Goal: Complete application form

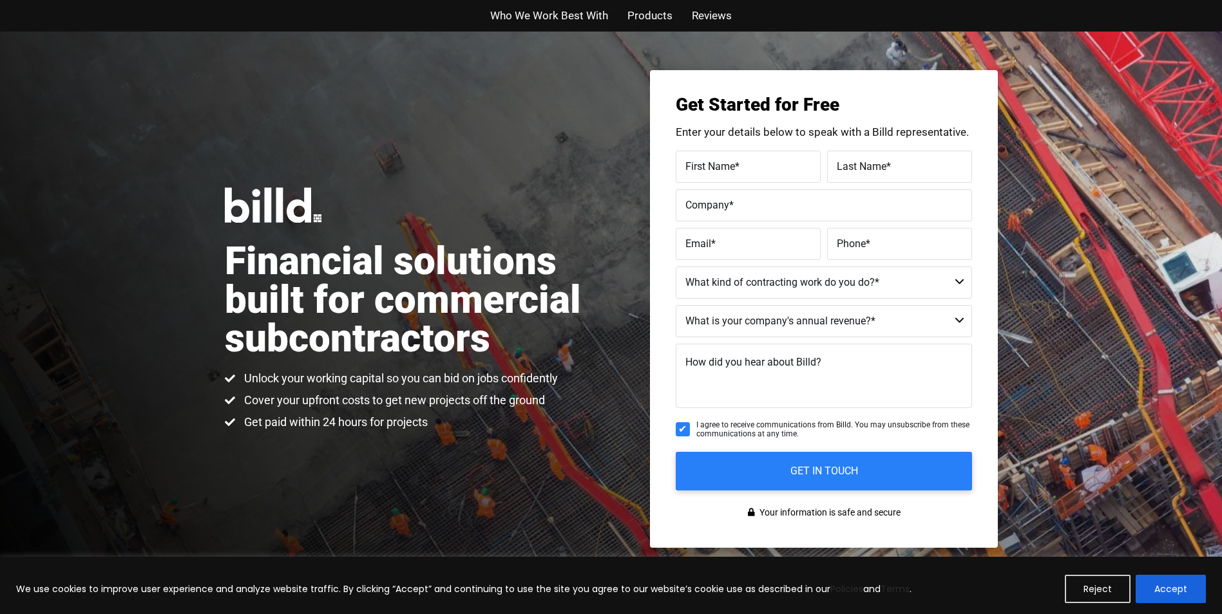
click at [810, 167] on label "First Name *" at bounding box center [748, 166] width 126 height 19
click at [810, 167] on input "First Name *" at bounding box center [748, 167] width 145 height 32
type input "[PERSON_NAME]"
type input "[PERSON_NAME] Construction Inc"
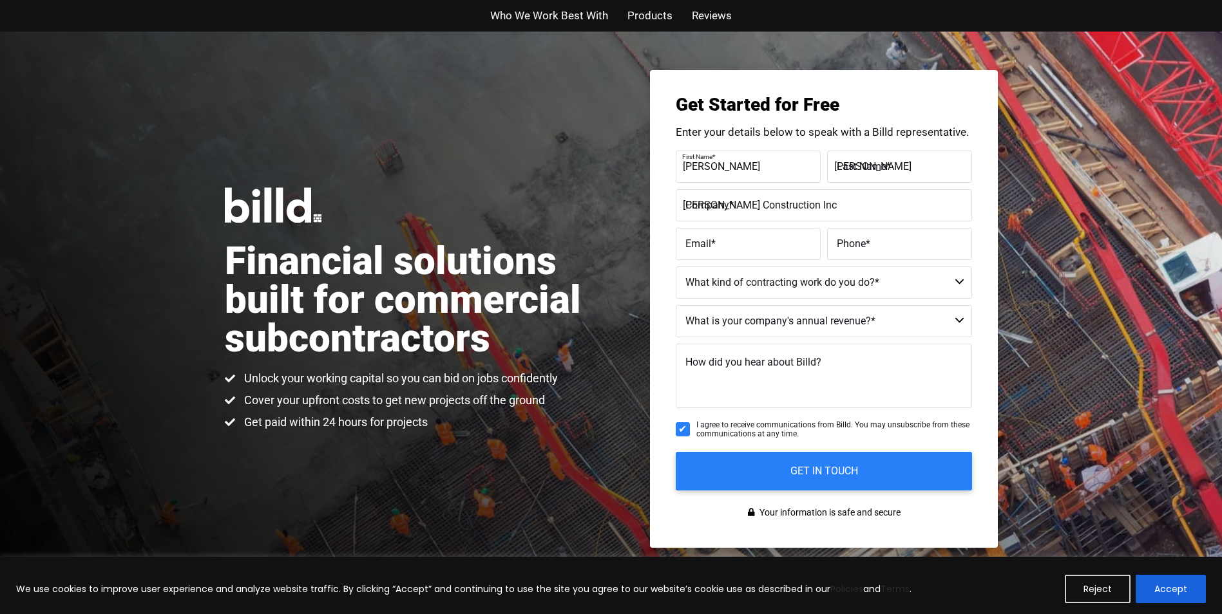
type input "[EMAIL_ADDRESS][DOMAIN_NAME]"
type input "[PHONE_NUMBER]"
click at [958, 282] on select "Commercial Commercial and Residential Residential Not a Contractor" at bounding box center [824, 283] width 296 height 32
select select "Residential"
click at [676, 267] on select "Commercial Commercial and Residential Residential Not a Contractor" at bounding box center [824, 283] width 296 height 32
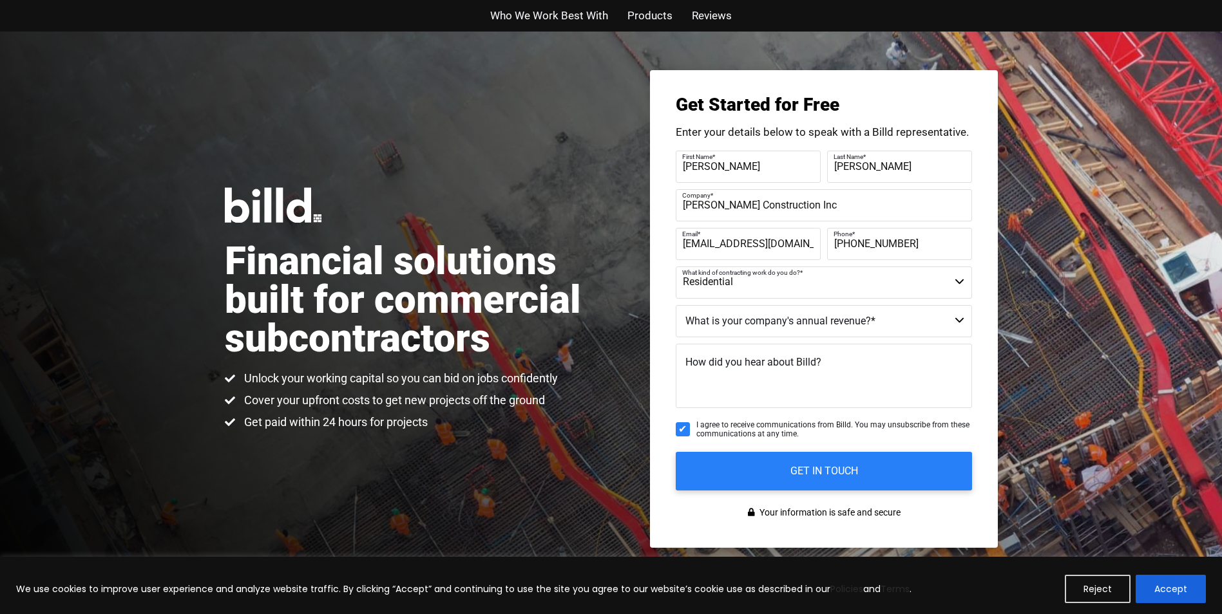
click at [961, 321] on select "$40M + $25M - $40M $8M - $25M $4M - $8M $2M - $4M $1M - $2M Less than $1M" at bounding box center [824, 321] width 296 height 32
select select "$1M - $2M"
click at [676, 305] on select "$40M + $25M - $40M $8M - $25M $4M - $8M $2M - $4M $1M - $2M Less than $1M" at bounding box center [824, 321] width 296 height 32
click at [889, 374] on textarea "How did you hear about Billd?" at bounding box center [824, 376] width 296 height 64
type textarea "Social media"
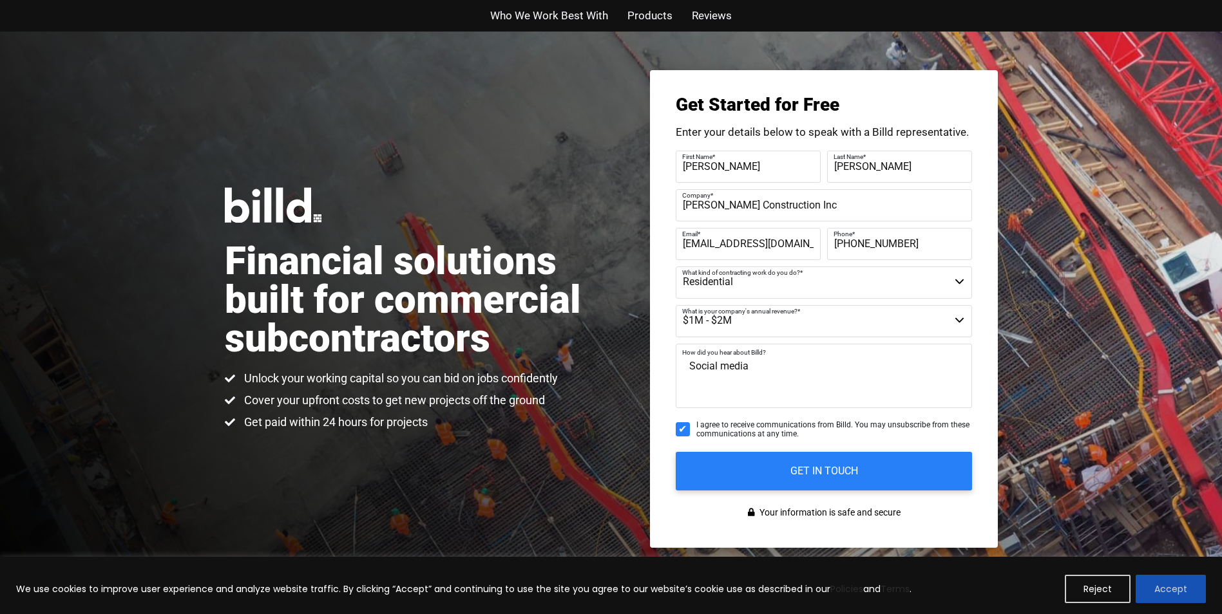
click at [1177, 586] on button "Accept" at bounding box center [1170, 589] width 70 height 28
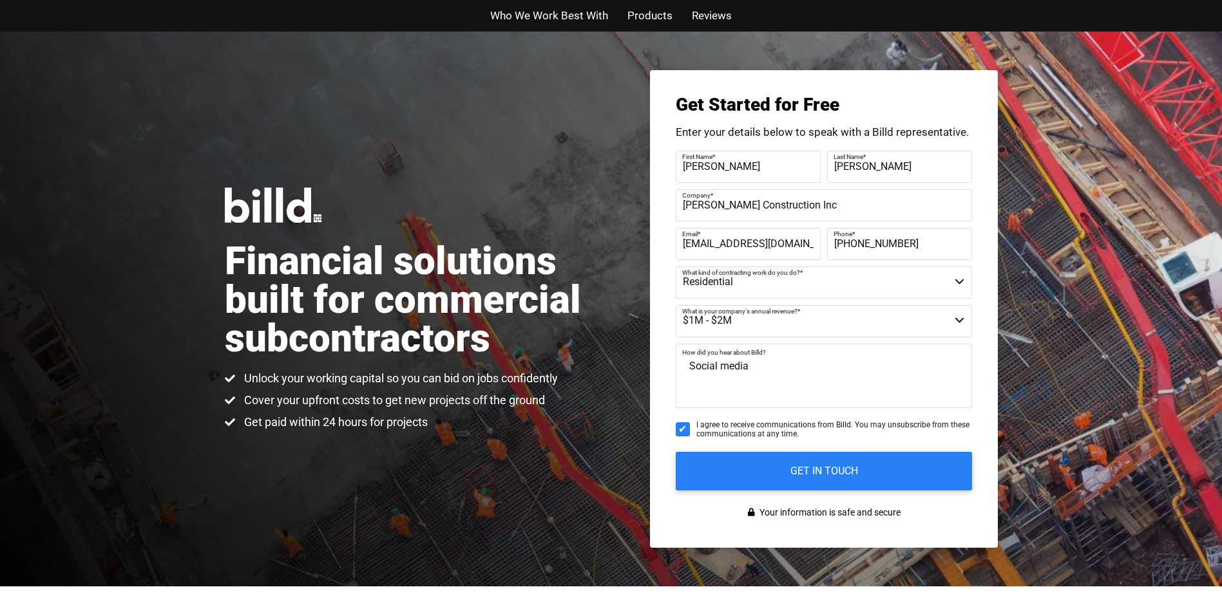
click at [553, 15] on span "Who We Work Best With" at bounding box center [549, 15] width 118 height 19
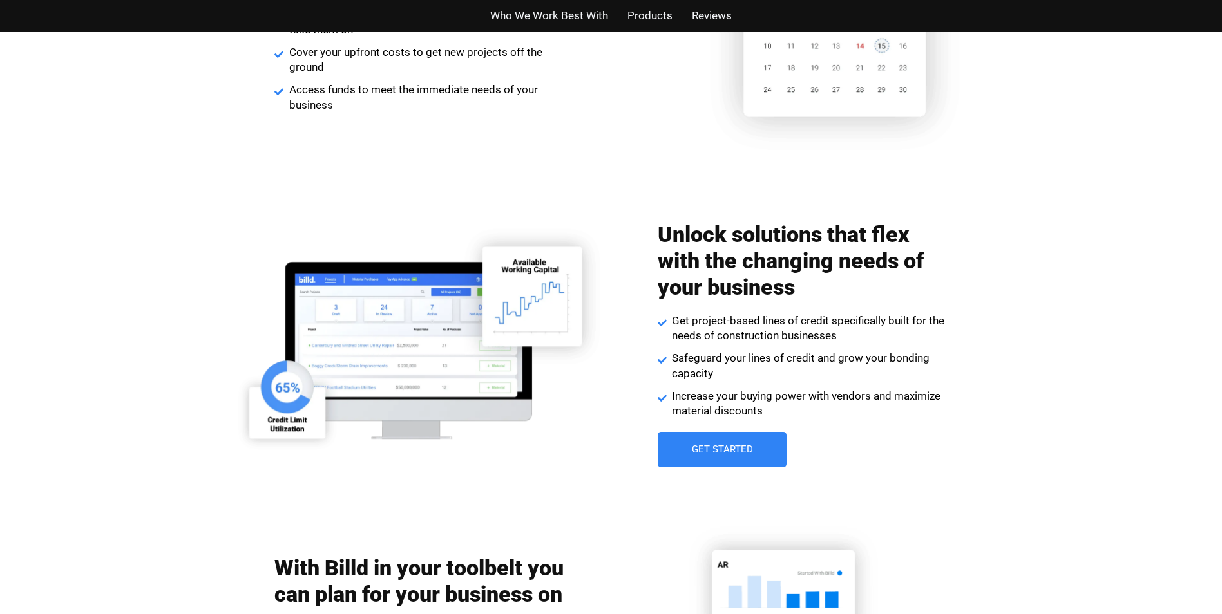
scroll to position [1761, 0]
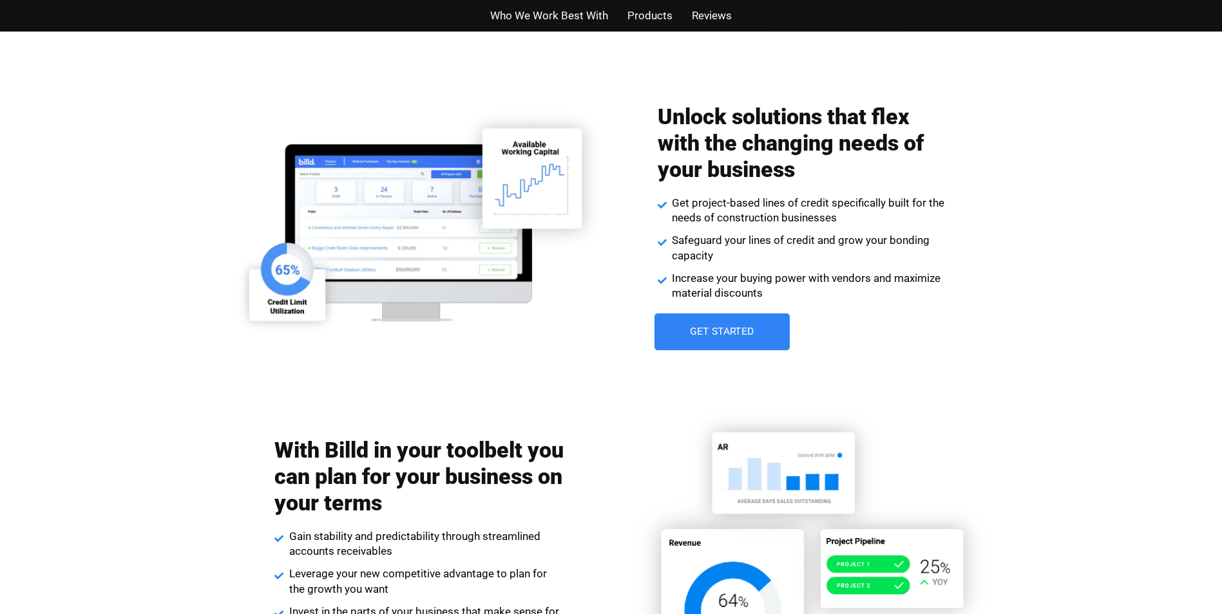
click at [726, 328] on span "Get Started" at bounding box center [722, 332] width 64 height 10
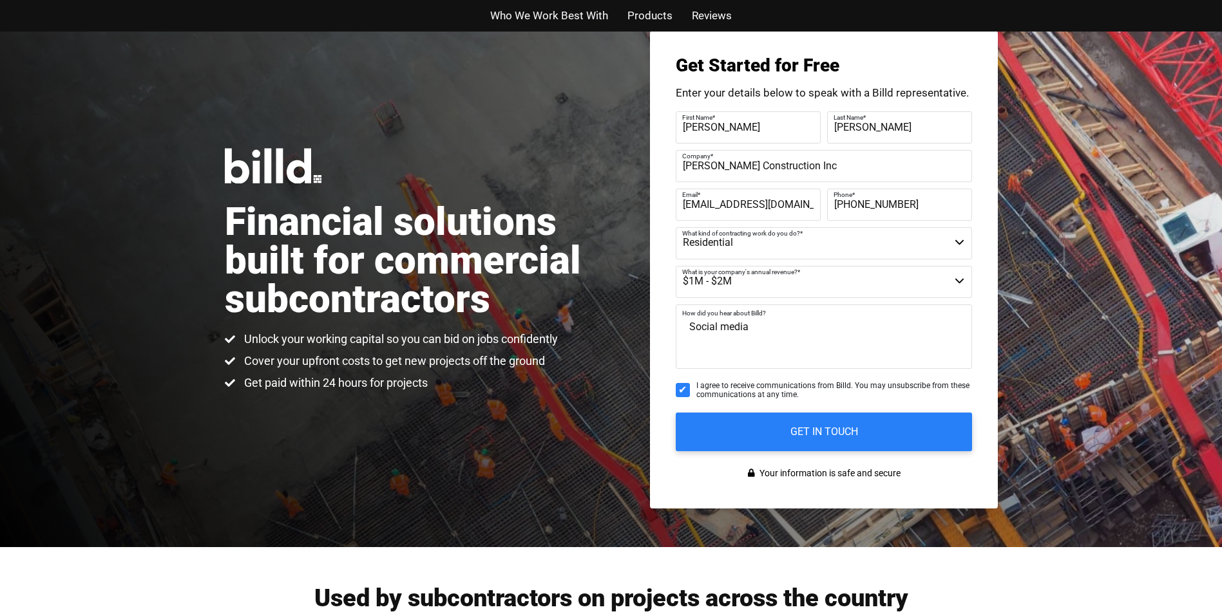
scroll to position [32, 0]
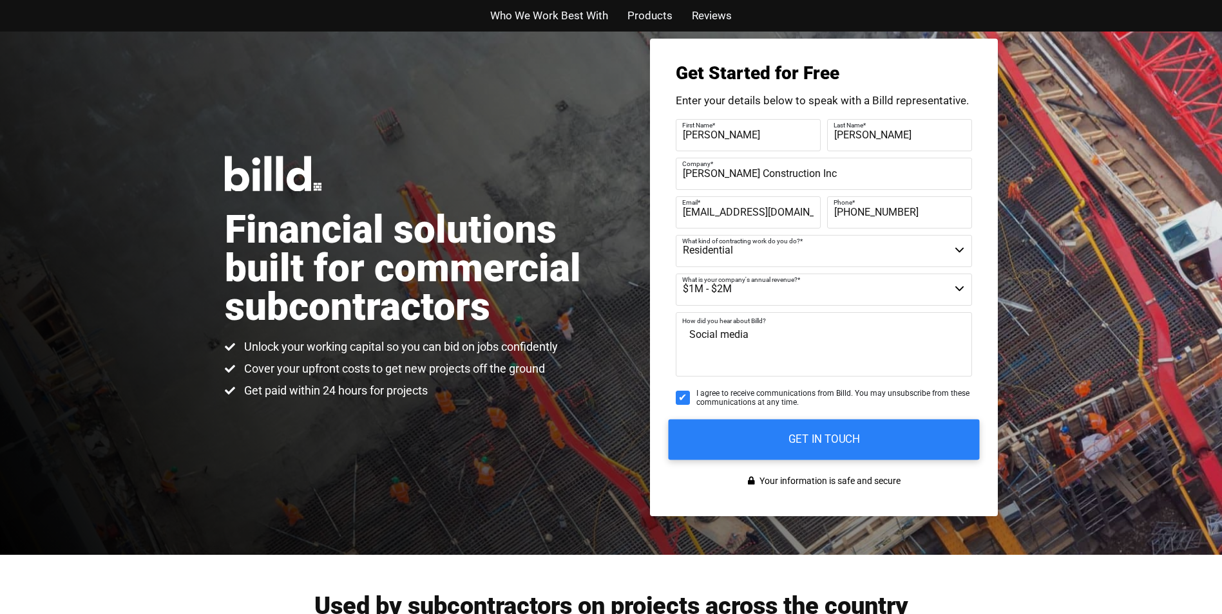
click at [828, 439] on input "GET IN TOUCH" at bounding box center [823, 439] width 311 height 41
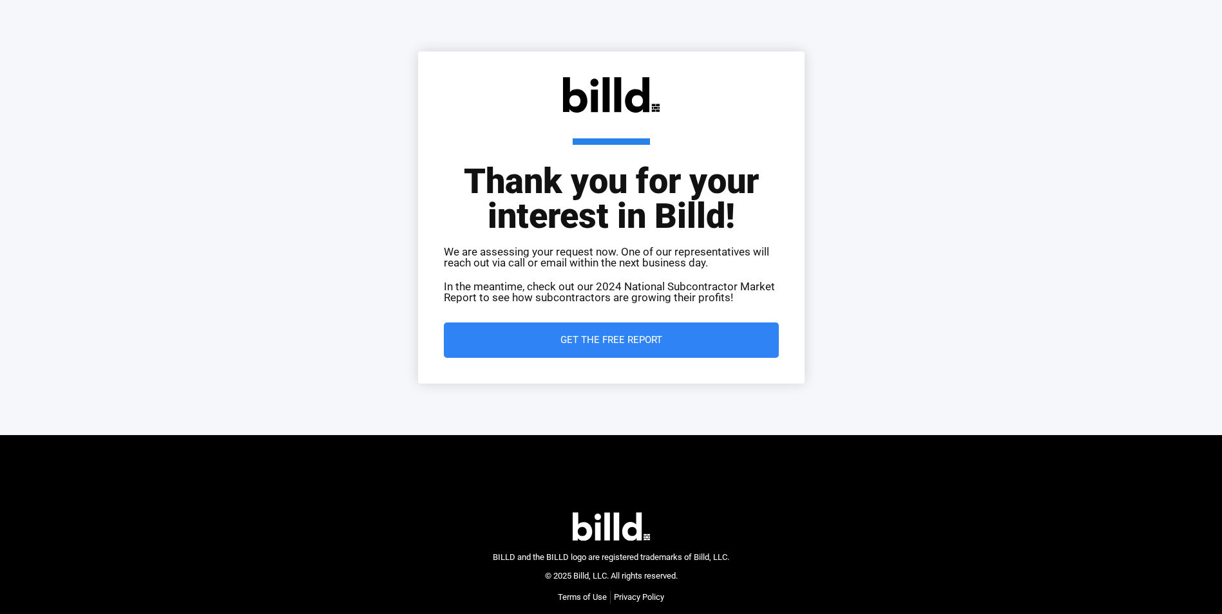
click at [605, 336] on span "Get the Free Report" at bounding box center [611, 341] width 102 height 10
